Goal: Check status: Check status

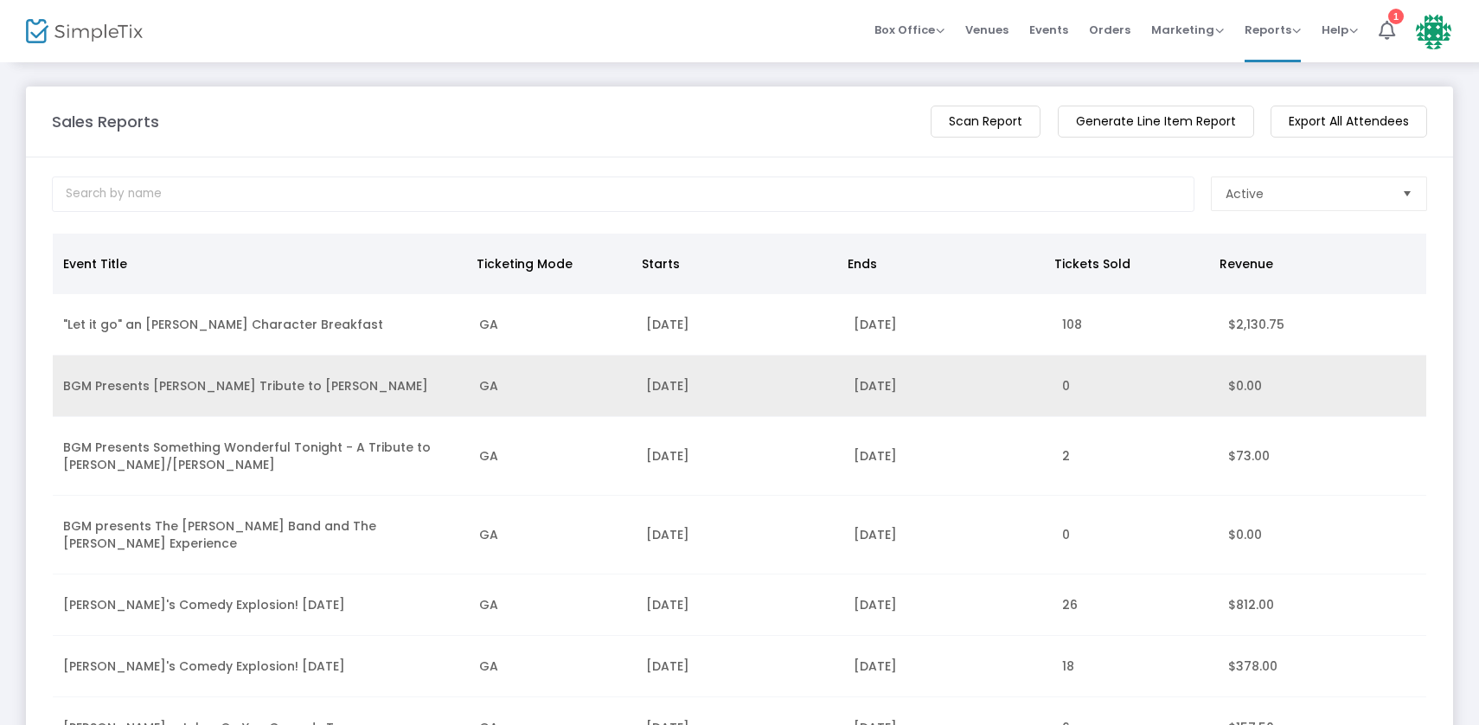
scroll to position [37, 0]
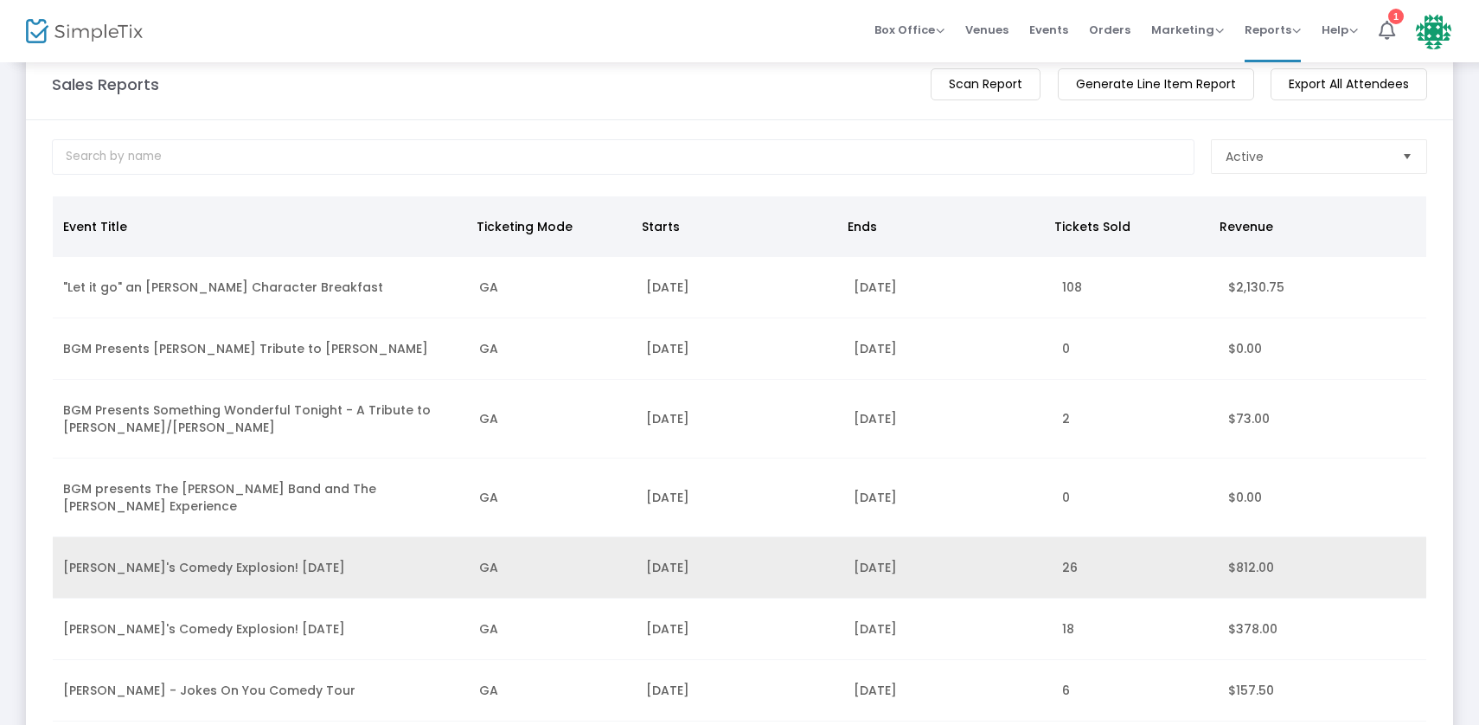
click at [290, 560] on td "[PERSON_NAME]'s Comedy Explosion! [DATE]" at bounding box center [261, 567] width 416 height 61
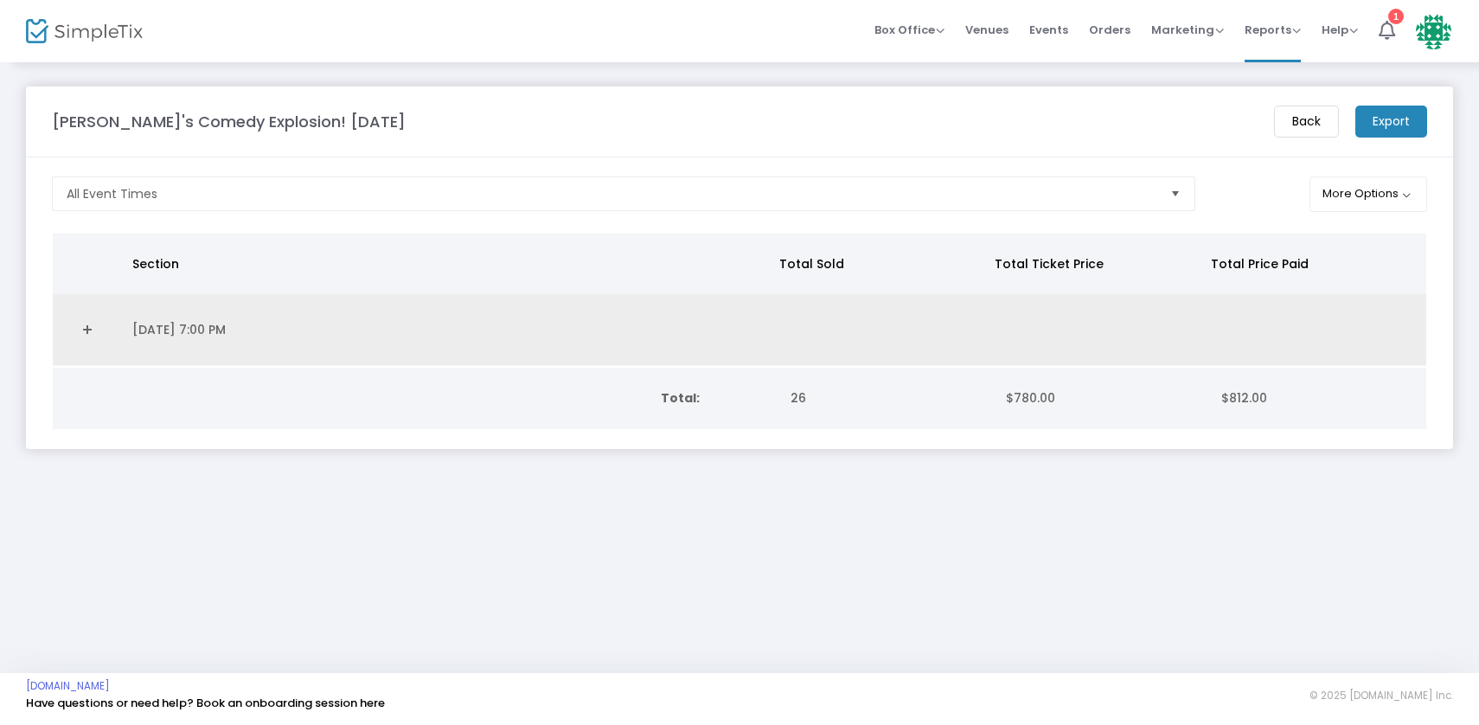
click at [196, 335] on td "8/22/2025 7:00 PM" at bounding box center [448, 330] width 652 height 72
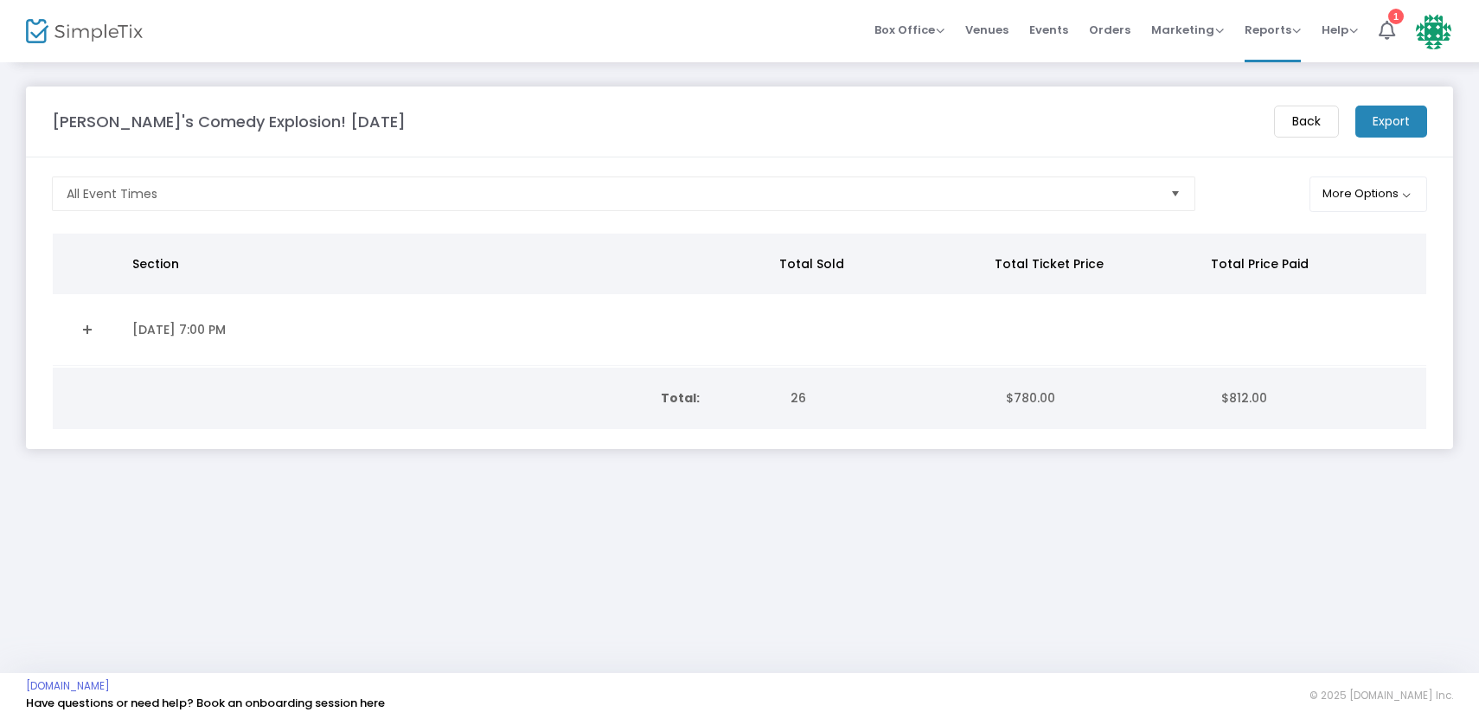
click at [88, 330] on link "Expand Details" at bounding box center [87, 330] width 48 height 28
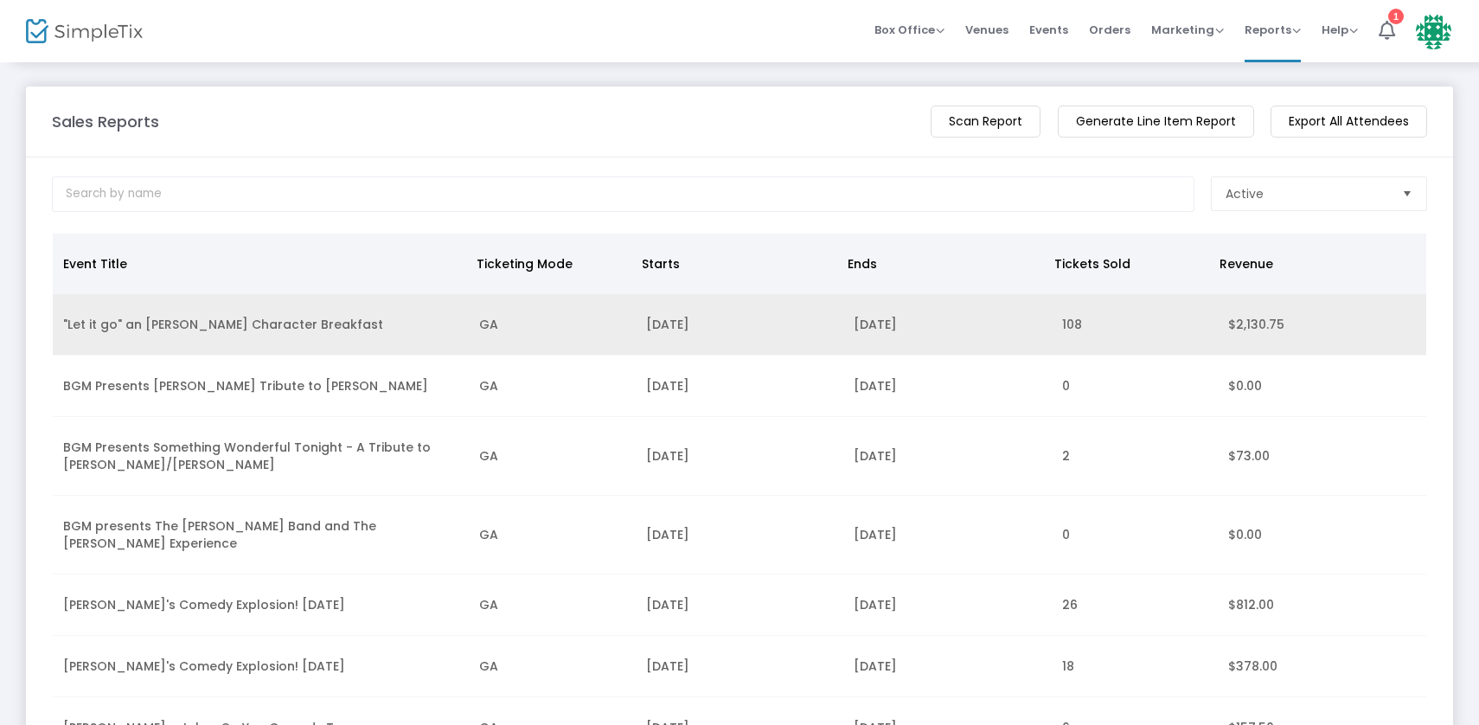
click at [280, 329] on td ""Let it go" an [PERSON_NAME] Character Breakfast" at bounding box center [261, 324] width 416 height 61
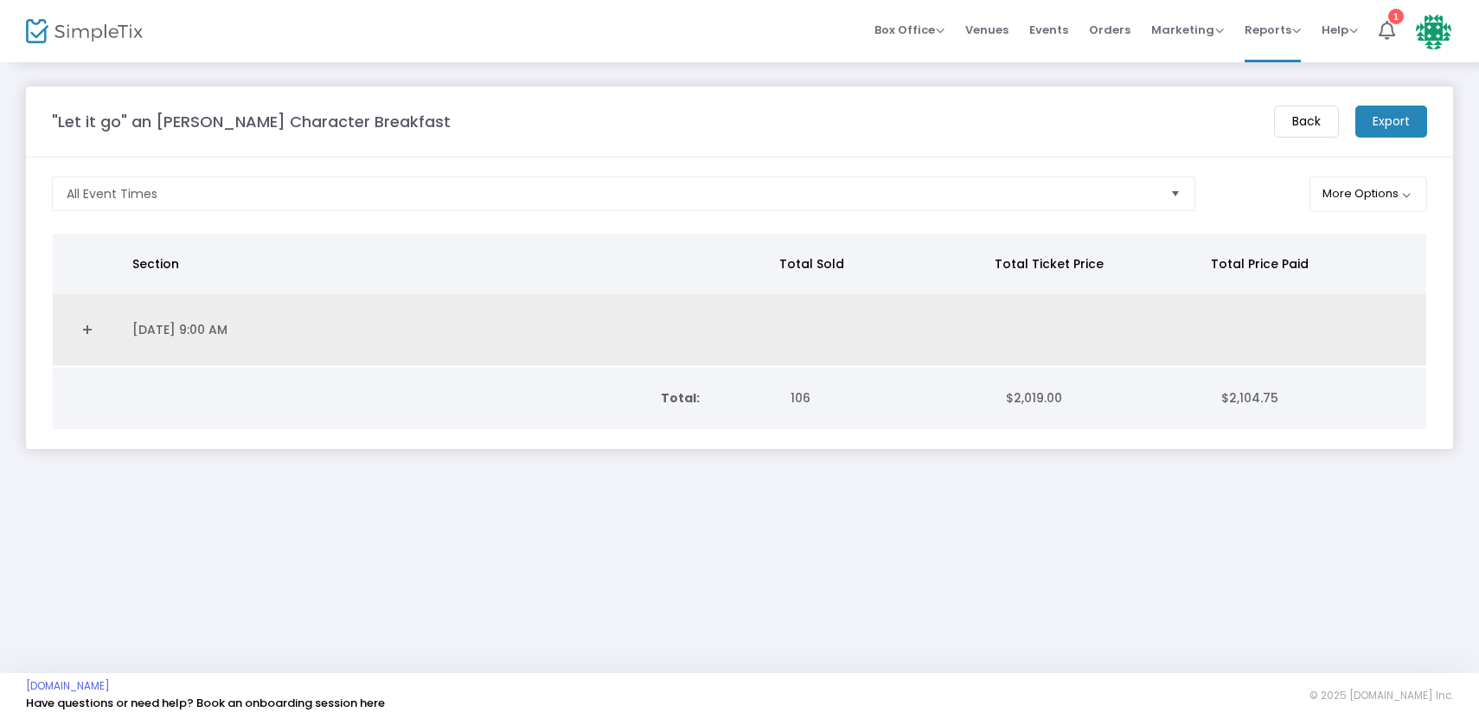
click at [221, 334] on td "[DATE] 9:00 AM" at bounding box center [448, 330] width 652 height 72
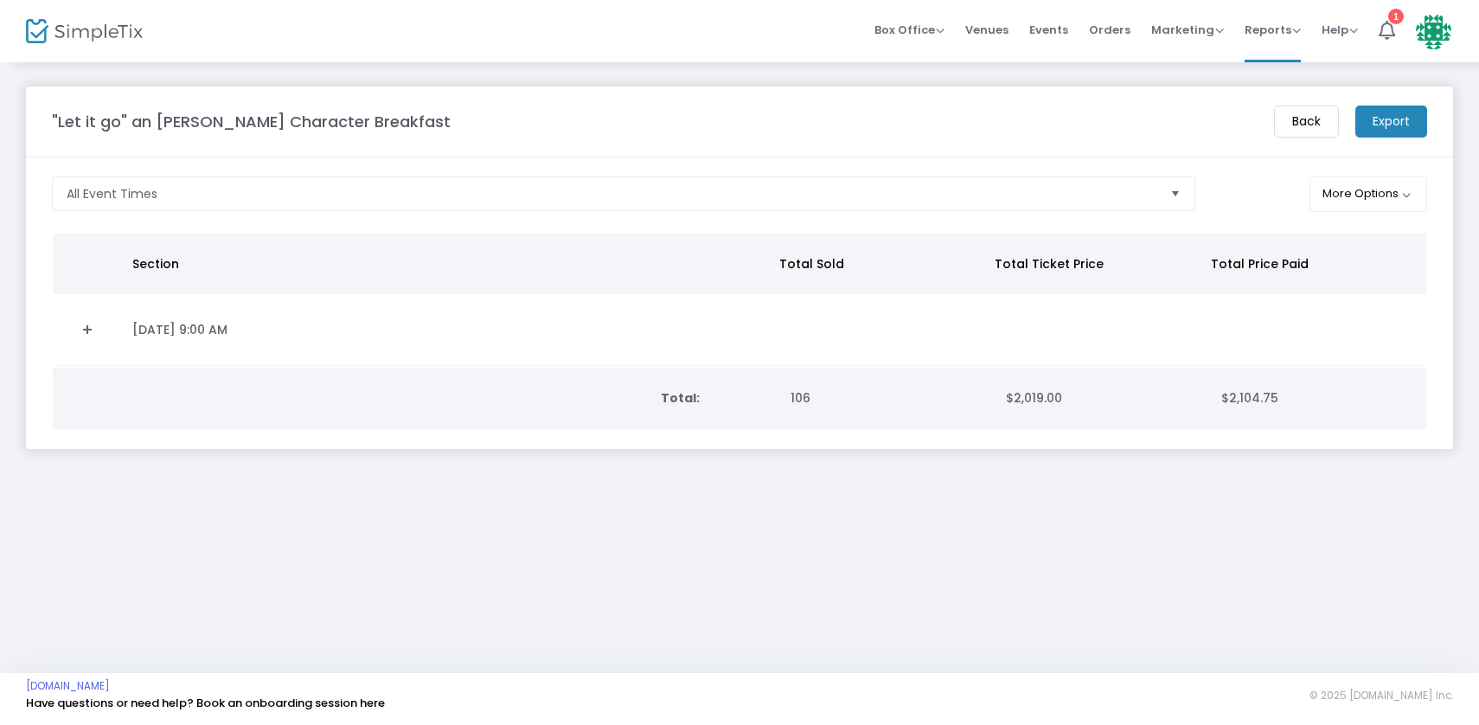
click at [189, 330] on td "[DATE] 9:00 AM" at bounding box center [448, 330] width 652 height 72
click at [84, 331] on link "Expand Details" at bounding box center [87, 330] width 48 height 28
